Goal: Information Seeking & Learning: Learn about a topic

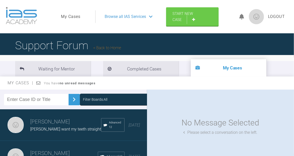
click at [109, 48] on link "Back to Home" at bounding box center [107, 47] width 28 height 5
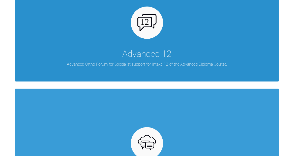
click at [157, 35] on div at bounding box center [147, 23] width 32 height 32
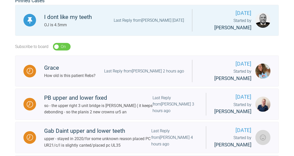
scroll to position [134, 0]
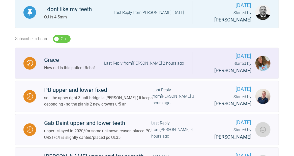
click at [77, 68] on div "How old is this patient Rebs?" at bounding box center [69, 67] width 51 height 7
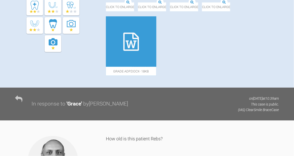
scroll to position [180, 0]
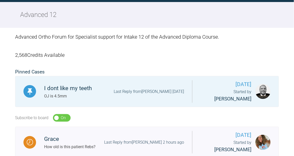
scroll to position [180, 0]
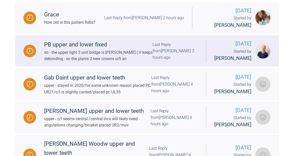
click at [99, 49] on div "PB upper and lower fixed" at bounding box center [98, 44] width 109 height 9
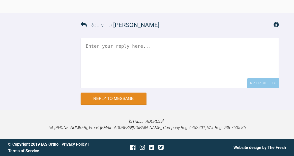
scroll to position [8372, 0]
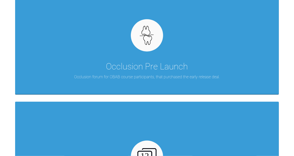
scroll to position [873, 0]
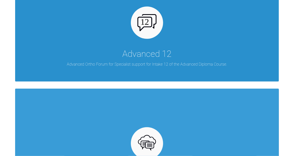
click at [161, 55] on div "Advanced 12" at bounding box center [146, 54] width 49 height 14
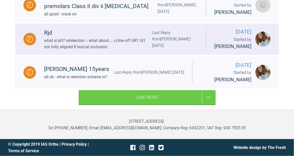
scroll to position [926, 0]
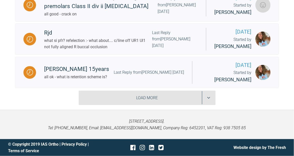
click at [138, 94] on div "Load More" at bounding box center [147, 97] width 137 height 15
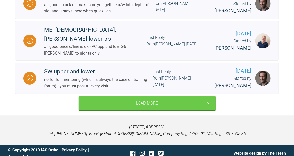
scroll to position [1439, 0]
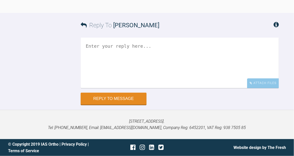
scroll to position [740, 0]
